Goal: Task Accomplishment & Management: Use online tool/utility

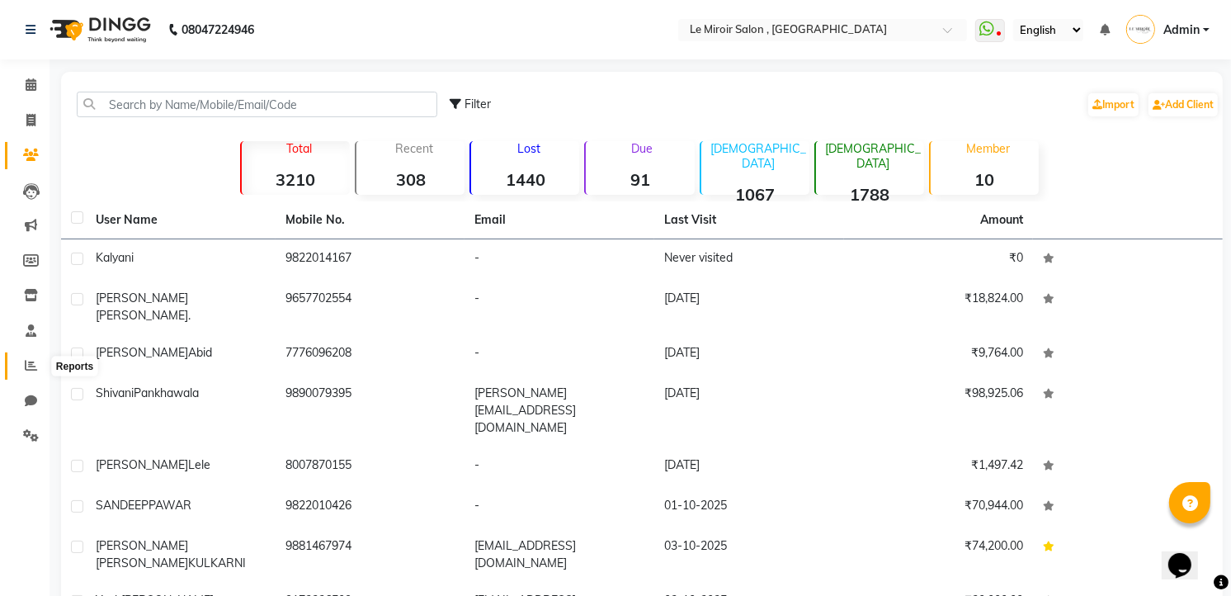
click at [20, 358] on span at bounding box center [30, 365] width 29 height 19
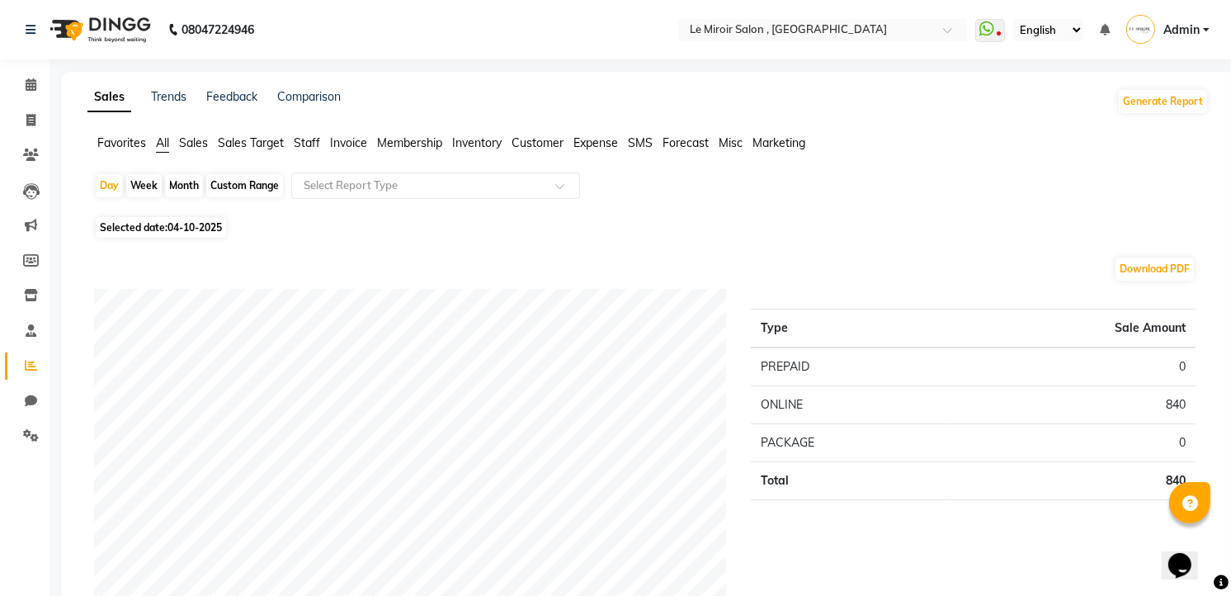
click at [234, 186] on div "Custom Range" at bounding box center [244, 185] width 77 height 23
select select "10"
select select "2025"
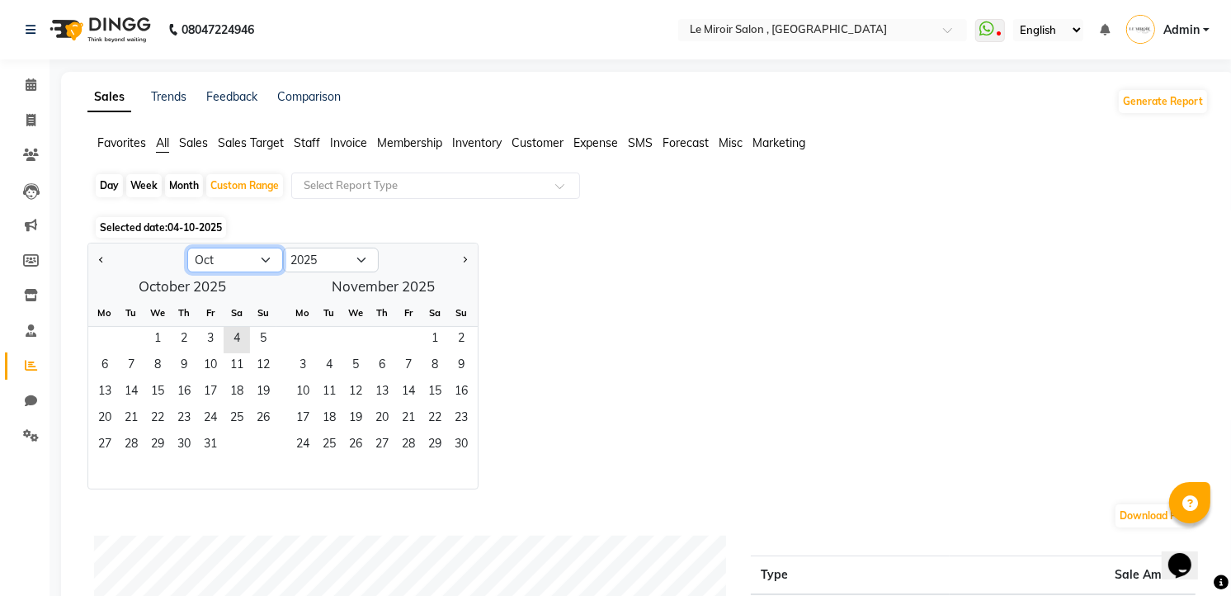
click at [266, 257] on select "Jan Feb Mar Apr May Jun [DATE] Aug Sep Oct Nov Dec" at bounding box center [235, 259] width 96 height 25
click at [187, 247] on select "Jan Feb Mar Apr May Jun [DATE] Aug Sep Oct Nov Dec" at bounding box center [235, 259] width 96 height 25
drag, startPoint x: 153, startPoint y: 345, endPoint x: 168, endPoint y: 356, distance: 18.3
click at [154, 345] on span "1" at bounding box center [157, 340] width 26 height 26
click at [266, 259] on select "Jan Feb Mar Apr May Jun [DATE] Aug Sep Oct Nov Dec" at bounding box center [235, 259] width 96 height 25
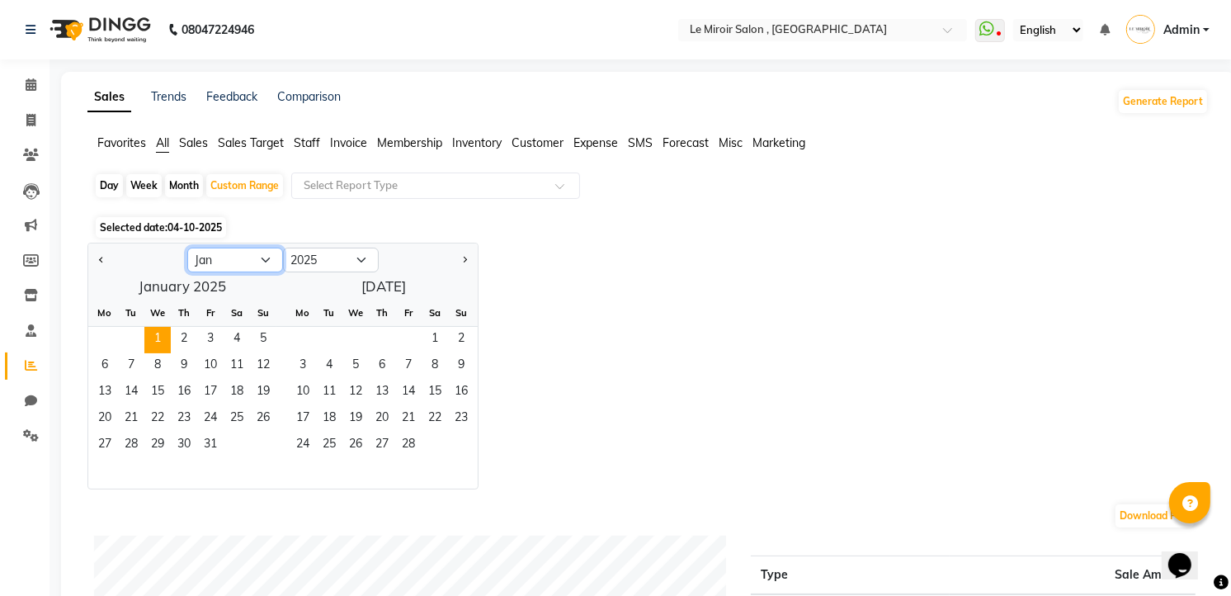
select select "9"
click at [187, 247] on select "Jan Feb Mar Apr May Jun [DATE] Aug Sep Oct Nov Dec" at bounding box center [235, 259] width 96 height 25
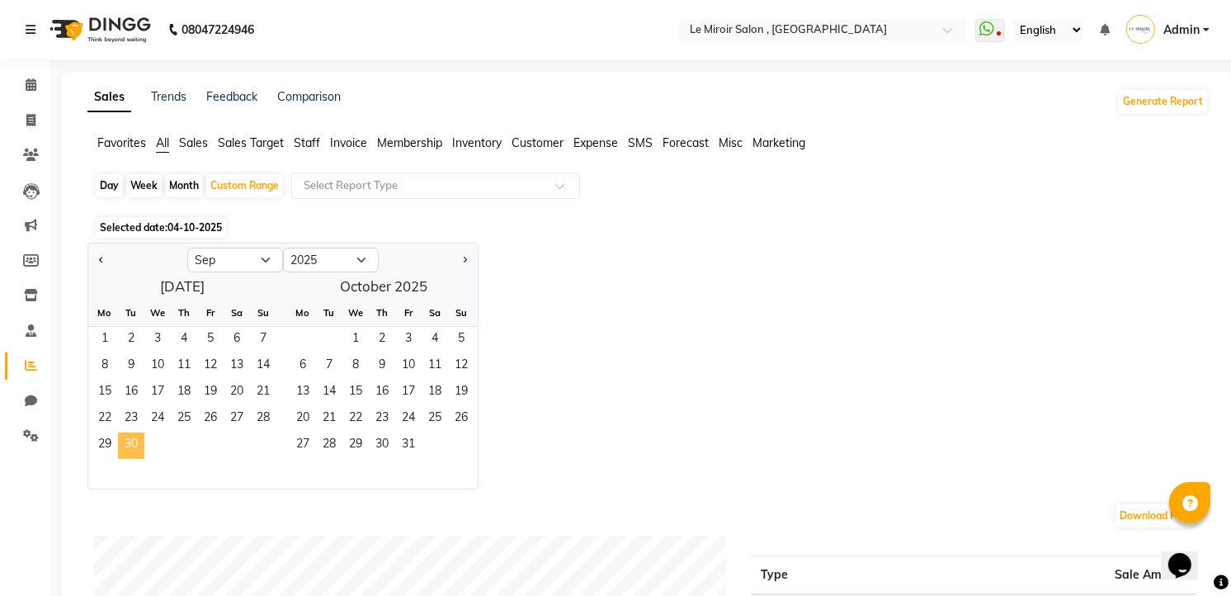
click at [132, 450] on span "30" at bounding box center [131, 445] width 26 height 26
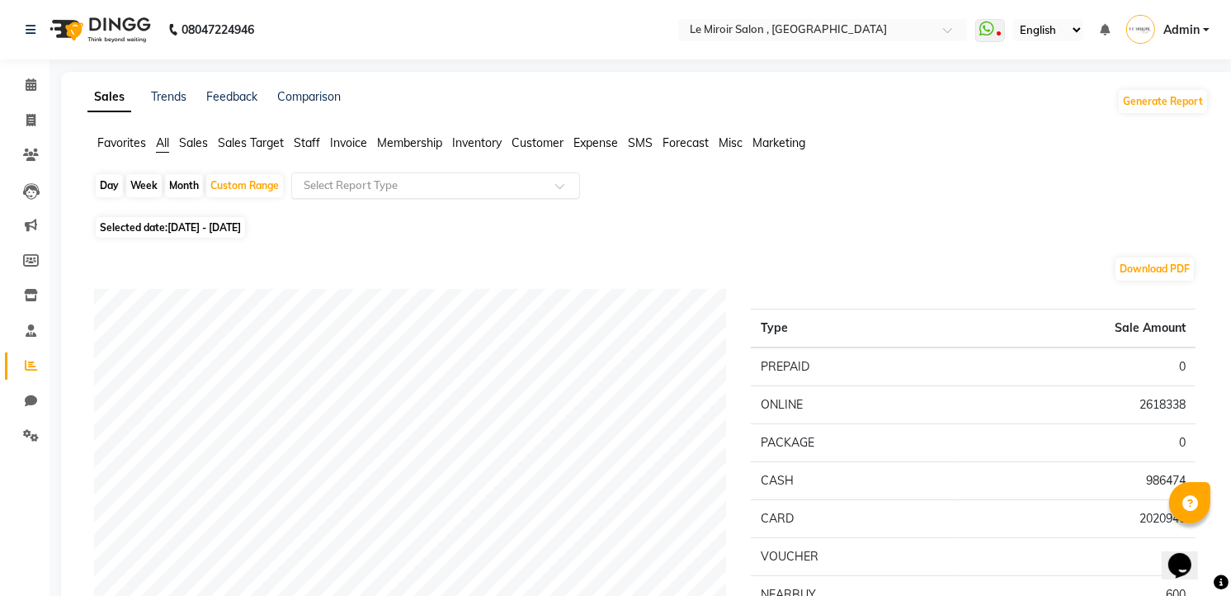
click at [445, 191] on input "text" at bounding box center [419, 185] width 238 height 16
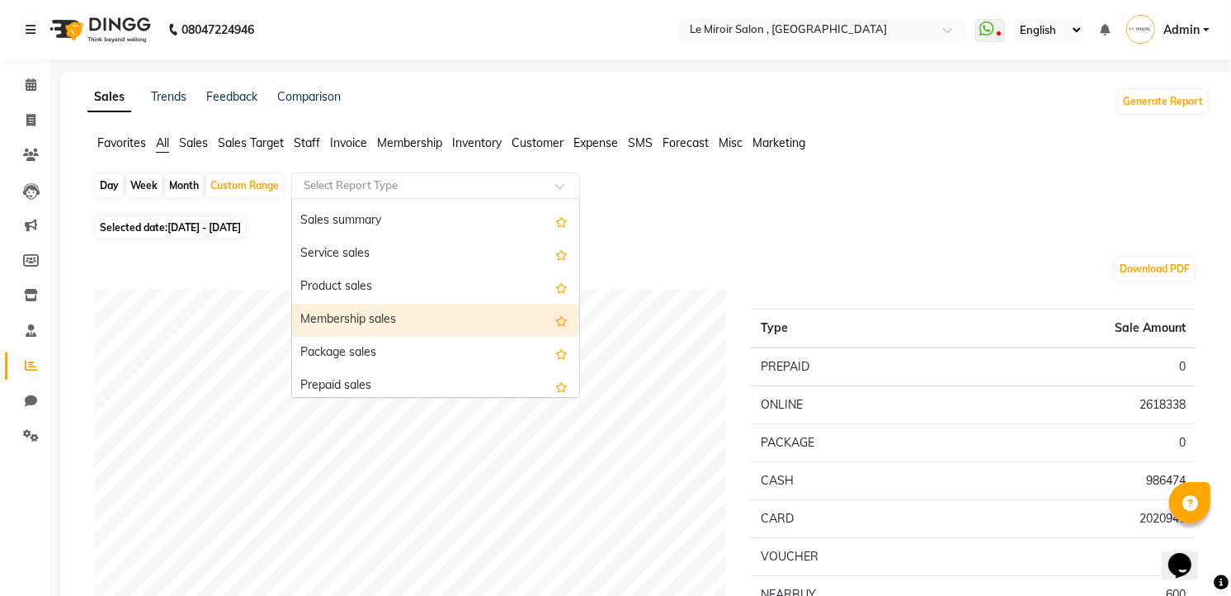
scroll to position [73, 0]
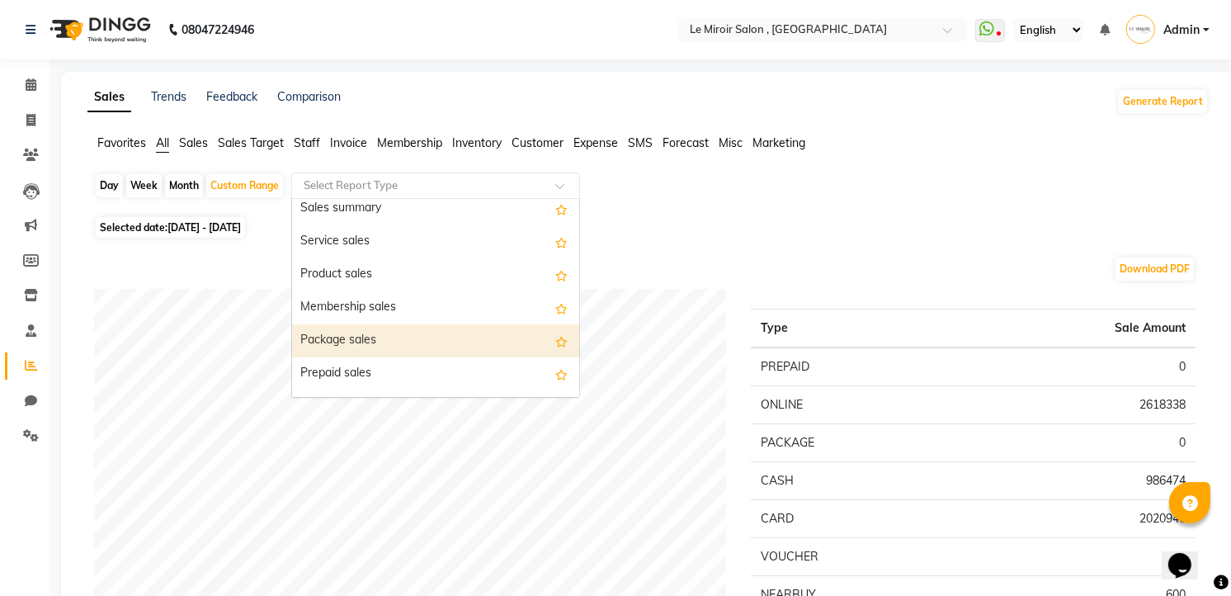
click at [384, 340] on div "Package sales" at bounding box center [435, 340] width 287 height 33
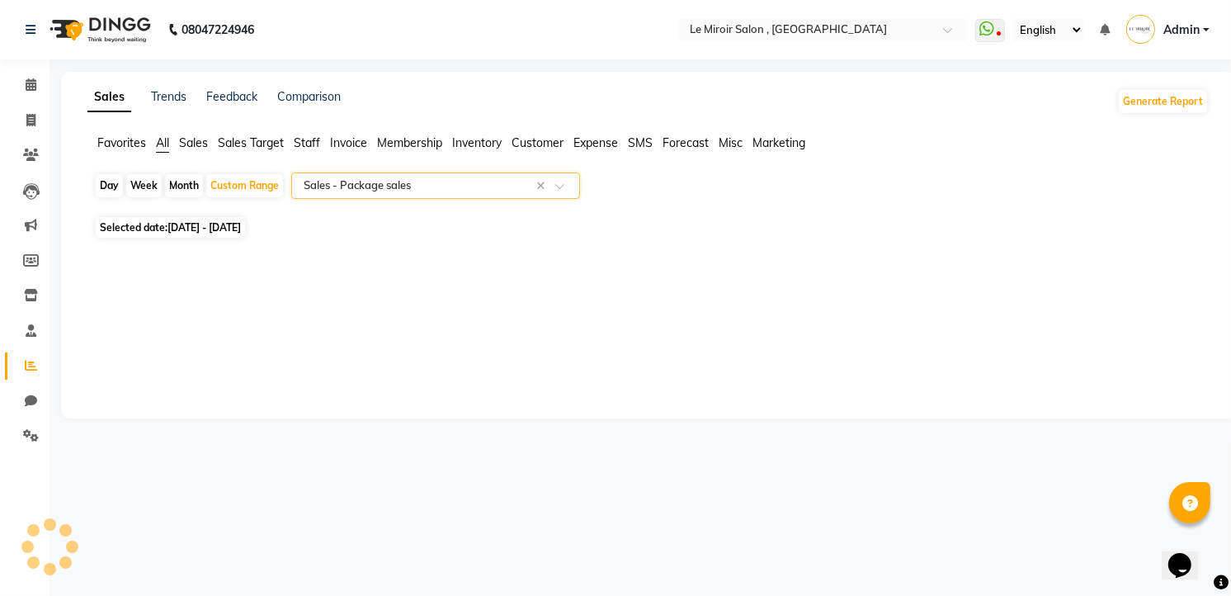
select select "full_report"
select select "csv"
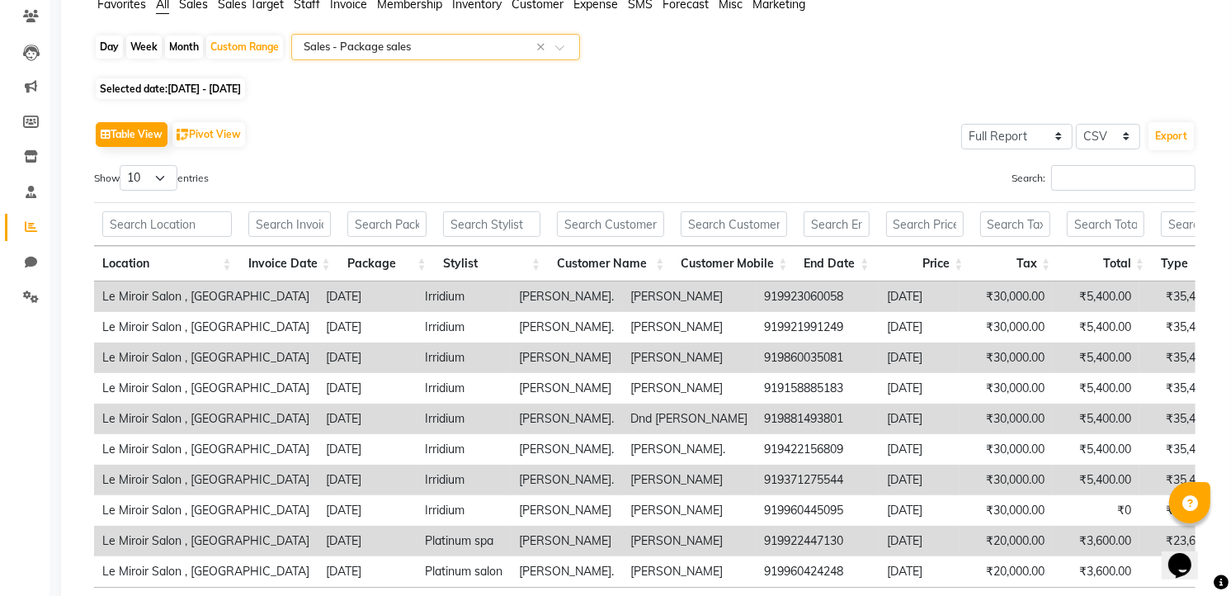
scroll to position [129, 0]
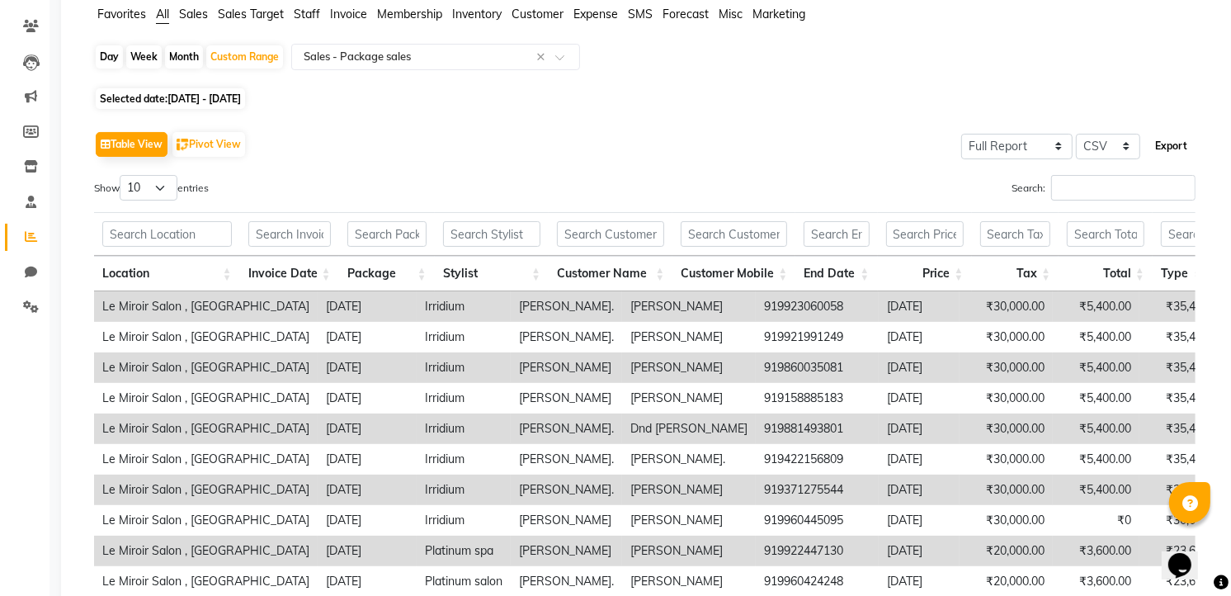
click at [1172, 141] on button "Export" at bounding box center [1170, 146] width 45 height 28
click at [408, 61] on input "text" at bounding box center [419, 57] width 238 height 16
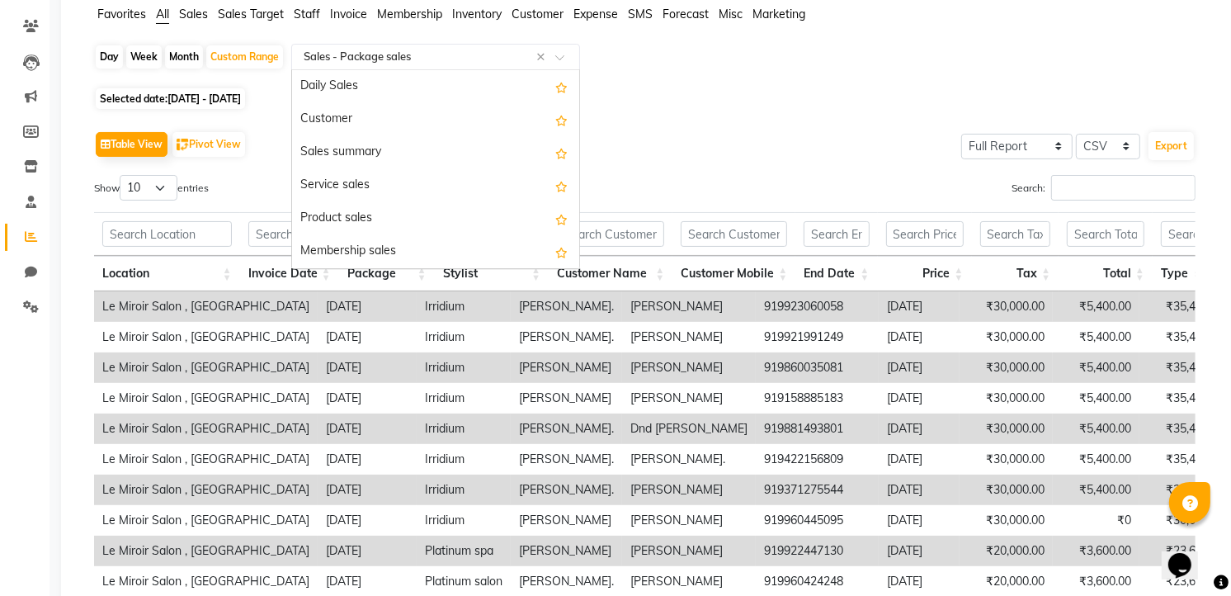
scroll to position [198, 0]
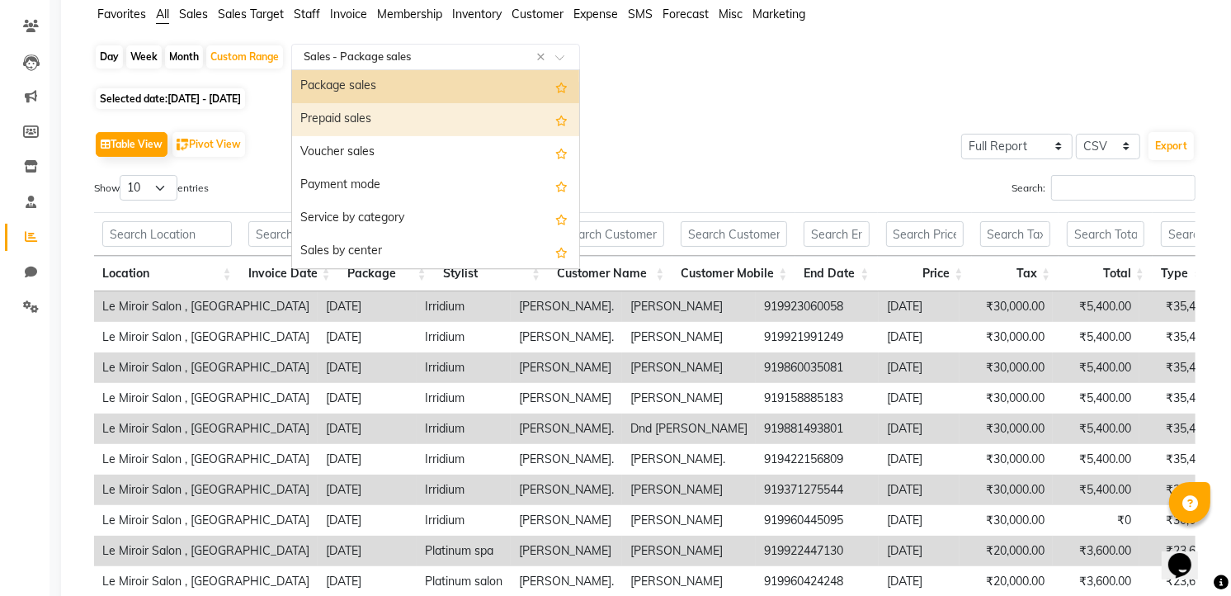
click at [401, 118] on div "Prepaid sales" at bounding box center [435, 119] width 287 height 33
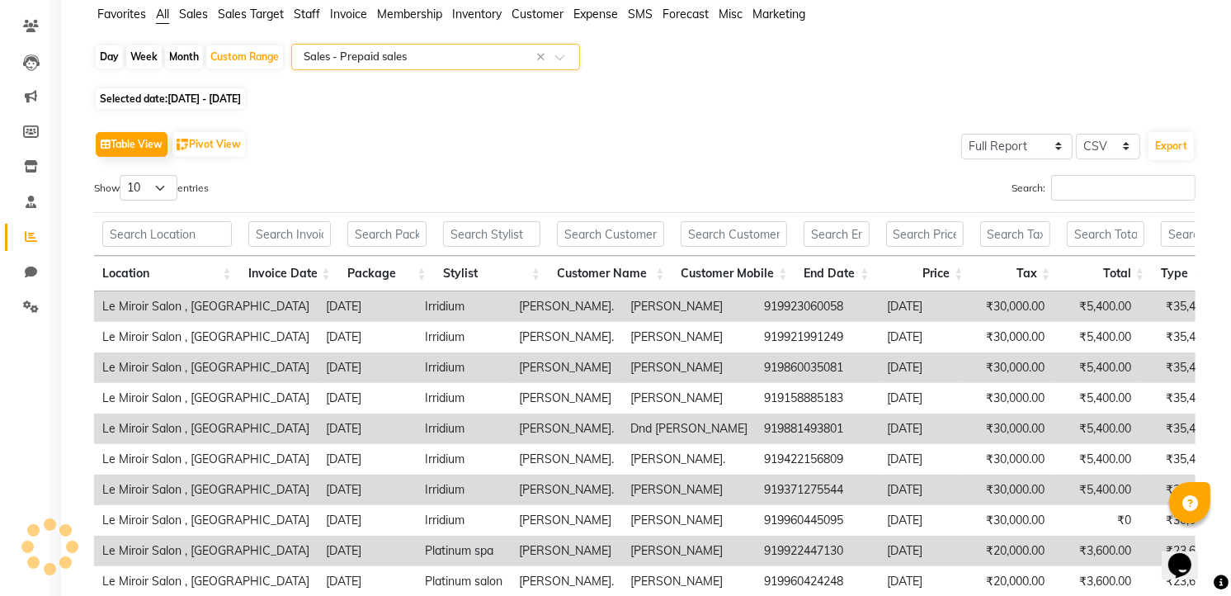
scroll to position [0, 0]
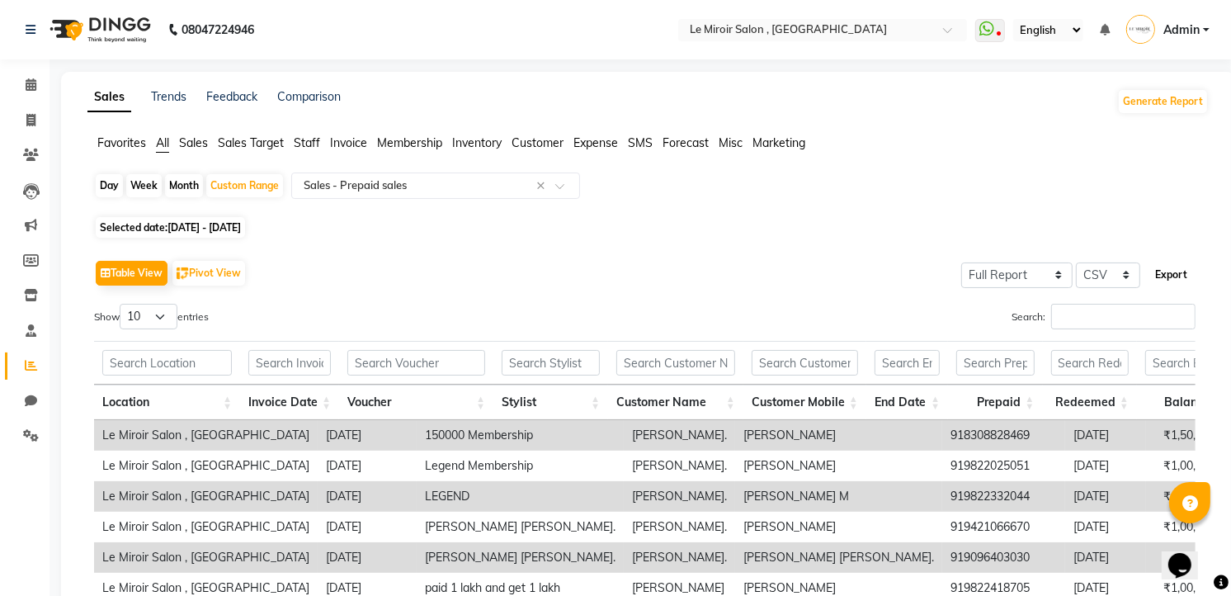
click at [1175, 278] on button "Export" at bounding box center [1170, 275] width 45 height 28
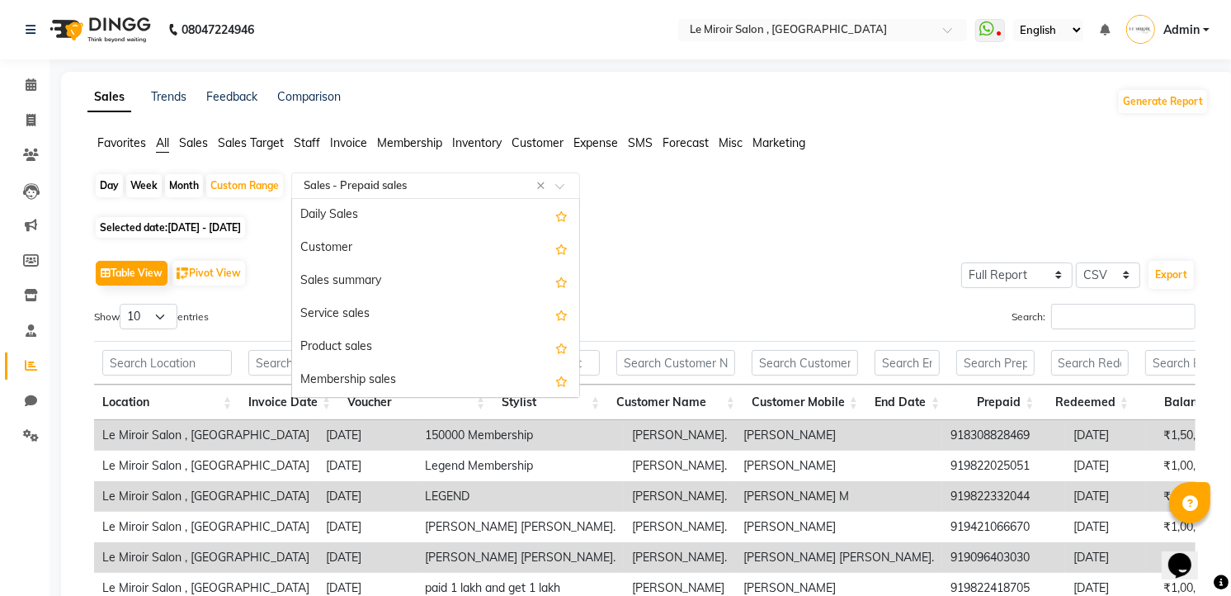
click at [455, 184] on input "text" at bounding box center [419, 185] width 238 height 16
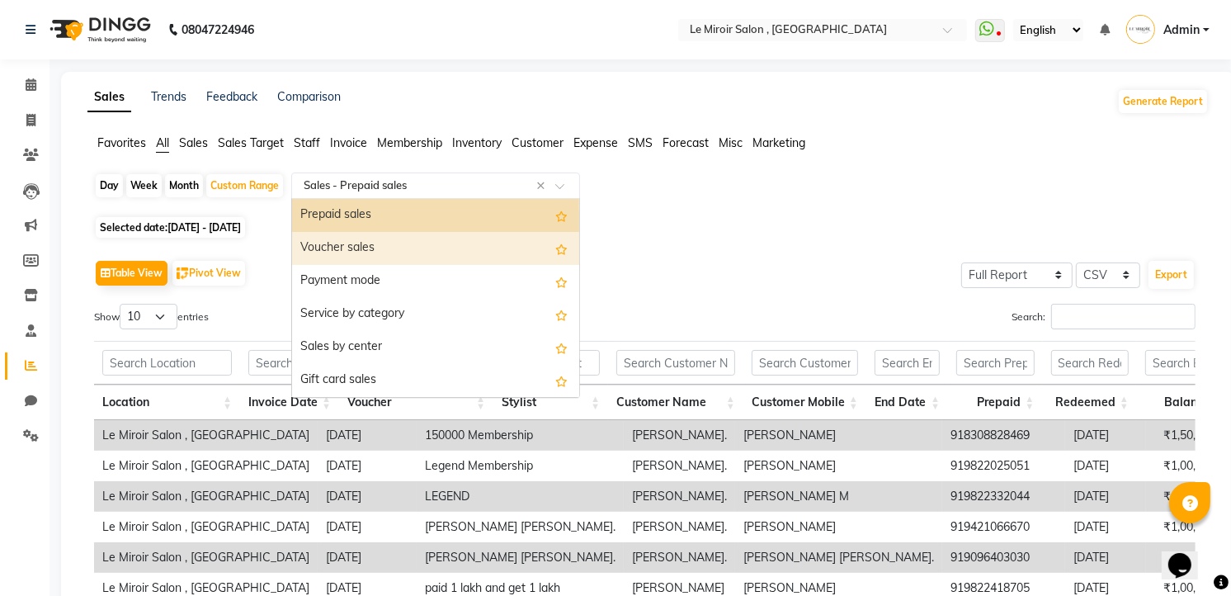
click at [417, 249] on div "Voucher sales" at bounding box center [435, 248] width 287 height 33
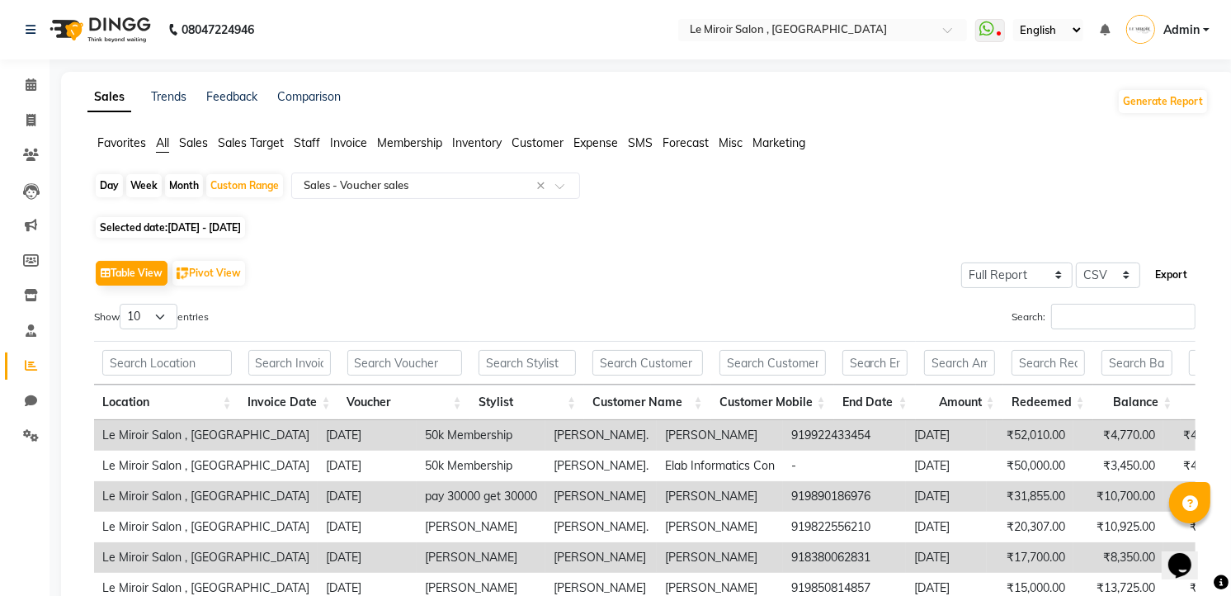
click at [1172, 276] on button "Export" at bounding box center [1170, 275] width 45 height 28
